Goal: Book appointment/travel/reservation

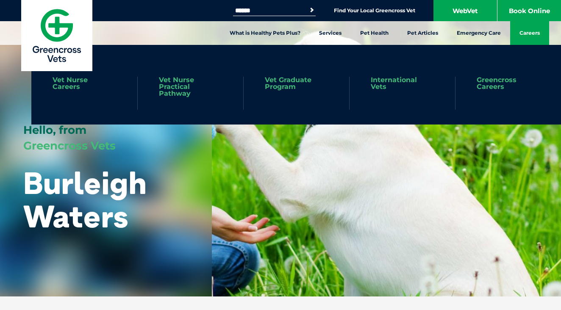
click at [526, 32] on link "Careers" at bounding box center [529, 33] width 39 height 24
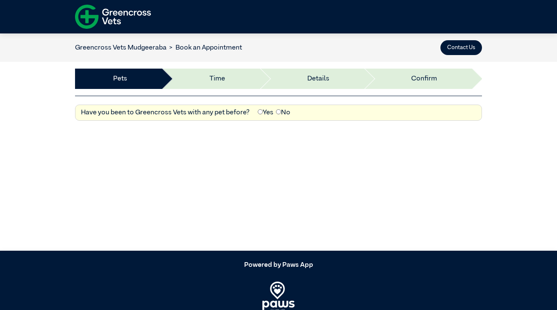
click at [129, 47] on link "Greencross Vets Mudgeeraba" at bounding box center [120, 47] width 91 height 7
click at [105, 19] on img at bounding box center [113, 16] width 76 height 29
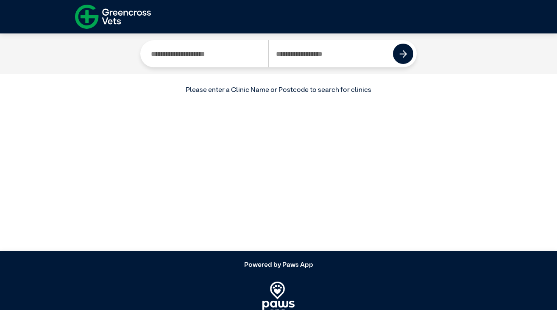
click at [212, 54] on input "Search by Clinic Name" at bounding box center [206, 53] width 125 height 27
click at [304, 54] on input "Search by Postcode" at bounding box center [330, 53] width 125 height 27
type input "****"
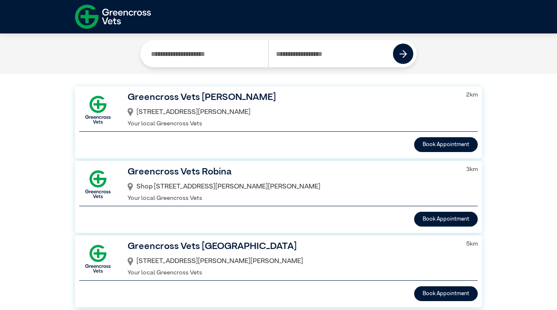
click at [172, 97] on h3 "Greencross Vets [PERSON_NAME]" at bounding box center [291, 98] width 328 height 14
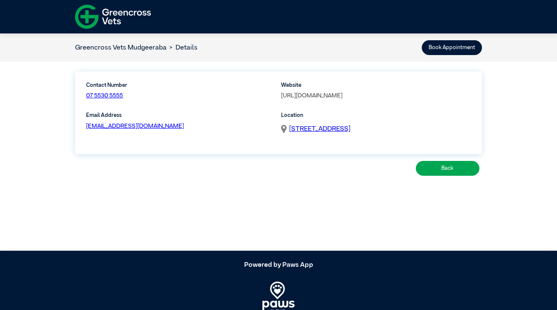
click at [299, 96] on link "[URL][DOMAIN_NAME]" at bounding box center [311, 96] width 61 height 6
